Goal: Transaction & Acquisition: Purchase product/service

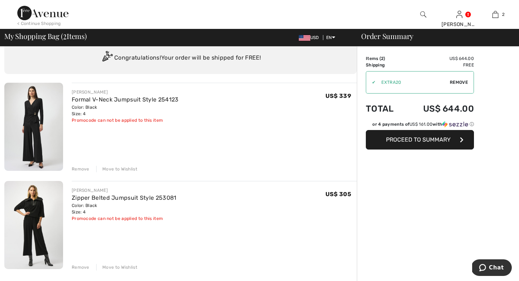
scroll to position [7, 0]
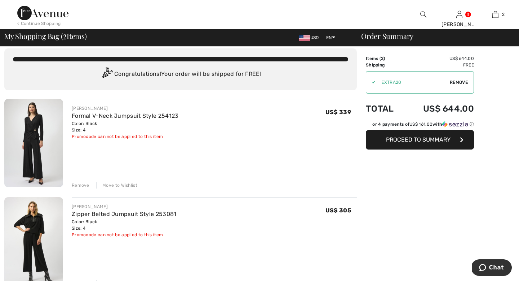
click at [36, 140] on img at bounding box center [33, 143] width 59 height 88
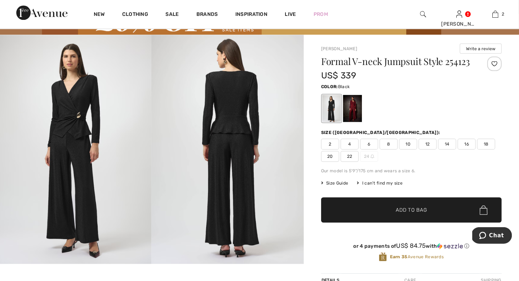
scroll to position [40, 0]
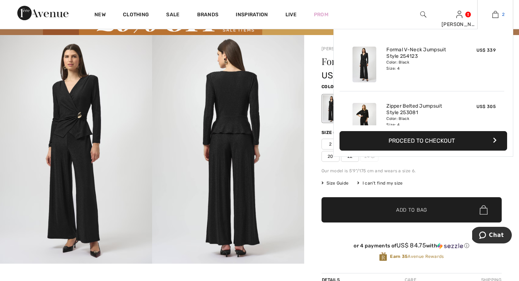
click at [499, 16] on link "2" at bounding box center [495, 14] width 35 height 9
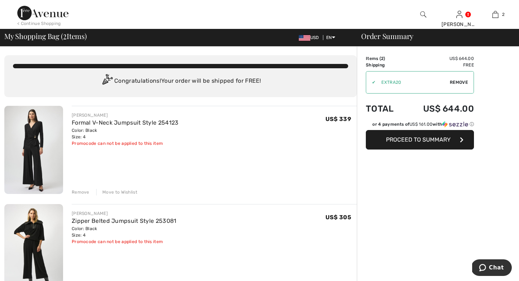
click at [80, 195] on div "Remove" at bounding box center [81, 192] width 18 height 6
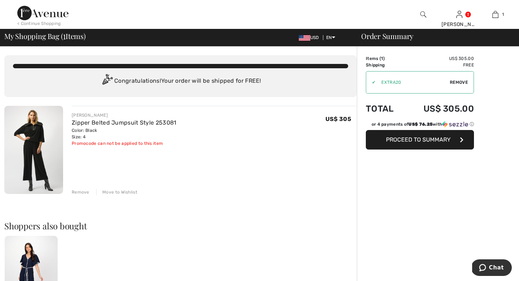
click at [84, 195] on div "Remove Move to Wishlist" at bounding box center [214, 191] width 285 height 8
